Goal: Check status: Check status

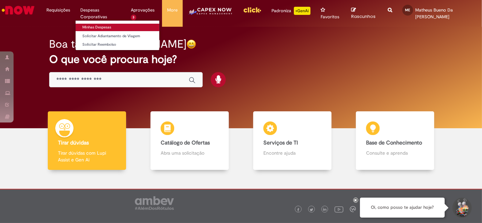
click at [101, 26] on link "Minhas Despesas" at bounding box center [118, 27] width 84 height 7
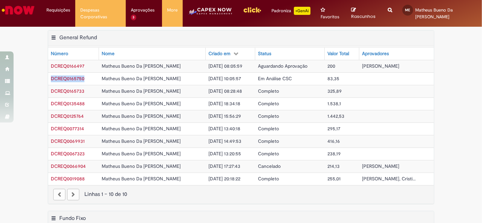
drag, startPoint x: 86, startPoint y: 79, endPoint x: 45, endPoint y: 82, distance: 40.5
click at [48, 82] on td "DCREQ0165750" at bounding box center [73, 79] width 51 height 13
copy span "DCREQ0165750"
click at [445, 68] on div "Exportar como PDF Exportar como Excel Exportar como CSV General Refund Tabela -…" at bounding box center [241, 120] width 482 height 181
click at [69, 164] on span "DCREQ0066904" at bounding box center [68, 166] width 35 height 6
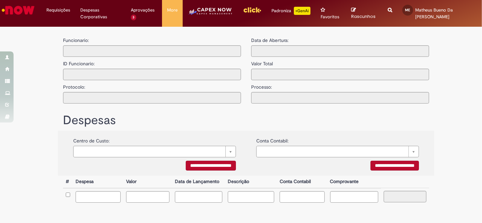
type input "**********"
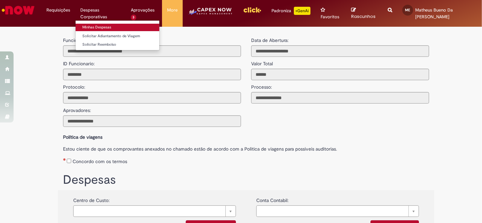
click at [92, 25] on link "Minhas Despesas" at bounding box center [118, 27] width 84 height 7
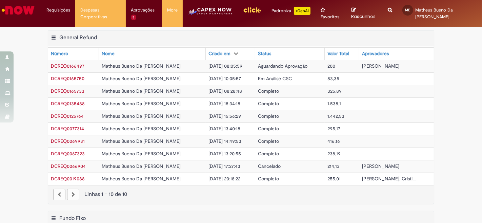
click at [290, 37] on div "Exportar como PDF Exportar como Excel Exportar como CSV General Refund Tabela -…" at bounding box center [241, 38] width 386 height 16
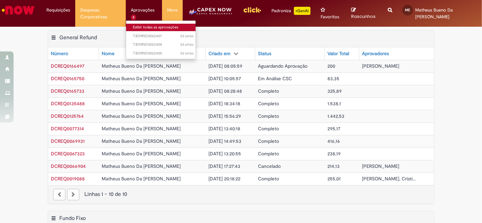
click at [143, 26] on link "Exibir todas as aprovações" at bounding box center [163, 27] width 75 height 7
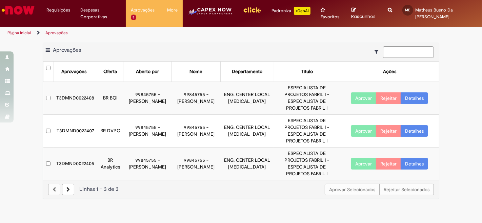
click at [405, 194] on main "Aprovações Exportar como PDF Exportar como Excel Exportar como CSV Aprovações A…" at bounding box center [241, 131] width 482 height 184
